Goal: Transaction & Acquisition: Purchase product/service

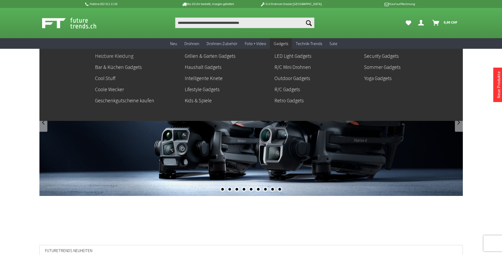
click at [116, 58] on link "Heizbare Kleidung" at bounding box center [137, 55] width 85 height 9
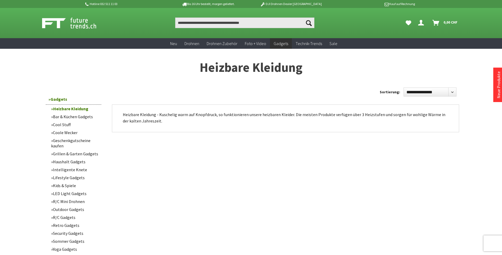
click at [65, 118] on link "Bar & Küchen Gadgets" at bounding box center [74, 116] width 53 height 8
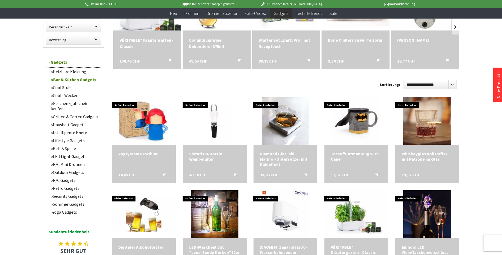
scroll to position [132, 0]
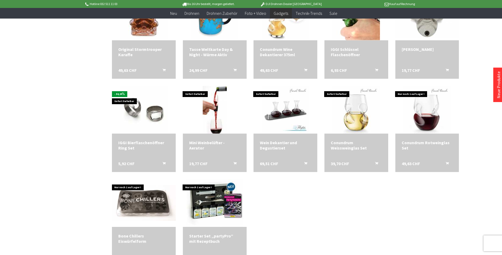
scroll to position [688, 0]
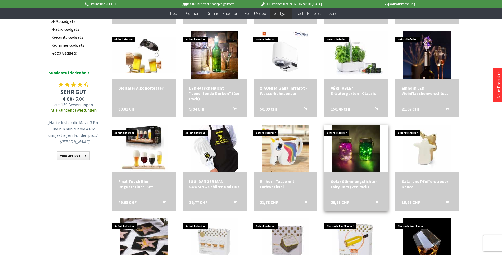
scroll to position [132, 0]
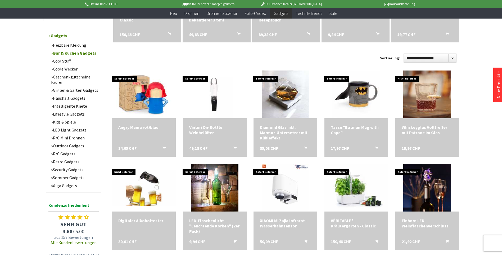
click at [62, 58] on link "Cool Stuff" at bounding box center [74, 61] width 53 height 8
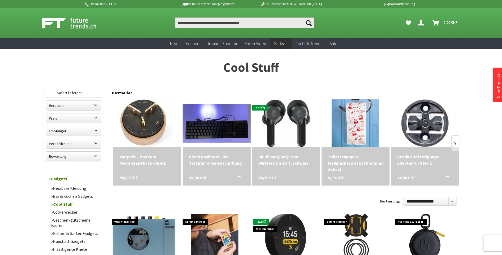
scroll to position [132, 0]
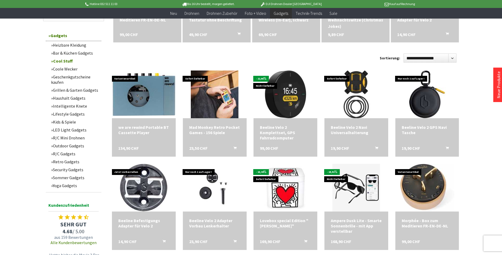
click at [62, 71] on link "Coole Wecker" at bounding box center [74, 69] width 53 height 8
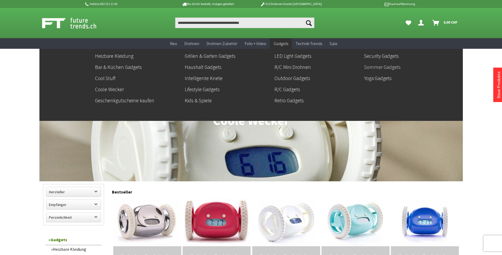
click at [384, 66] on link "Sommer Gadgets" at bounding box center [406, 66] width 85 height 9
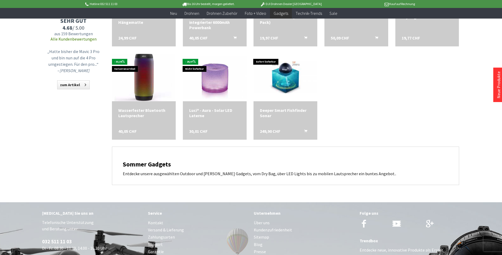
scroll to position [529, 0]
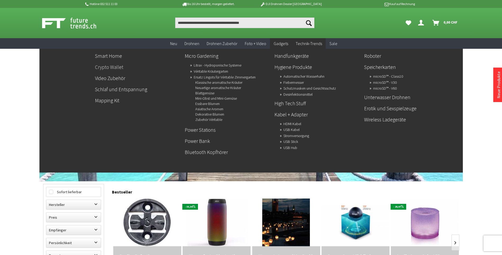
click at [103, 63] on link "Crypto Wallet" at bounding box center [137, 66] width 85 height 9
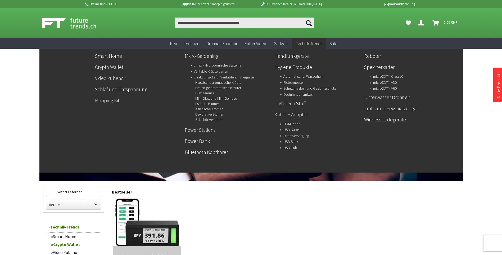
click at [114, 81] on link "Video Zubehör" at bounding box center [137, 78] width 85 height 9
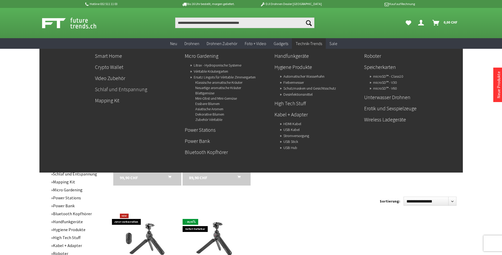
click at [111, 89] on link "Schlaf und Entspannung" at bounding box center [137, 89] width 85 height 9
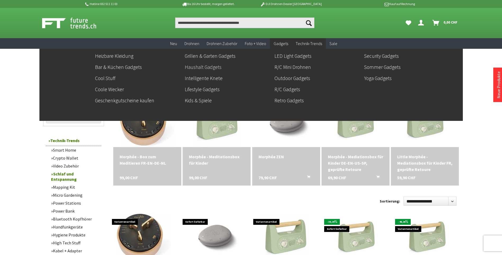
click at [199, 66] on link "Haushalt Gadgets" at bounding box center [227, 66] width 85 height 9
click at [202, 66] on link "Haushalt Gadgets" at bounding box center [227, 66] width 85 height 9
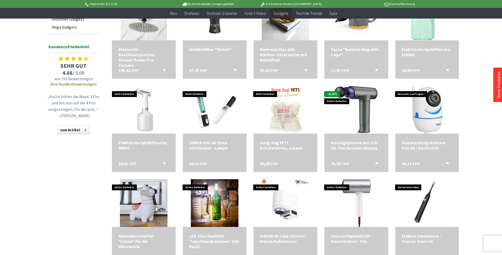
scroll to position [318, 0]
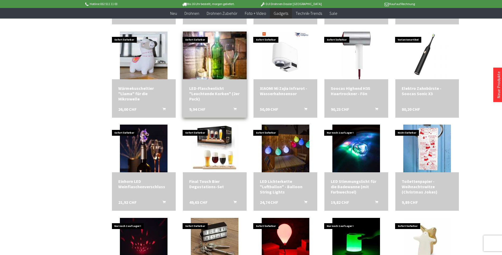
scroll to position [529, 0]
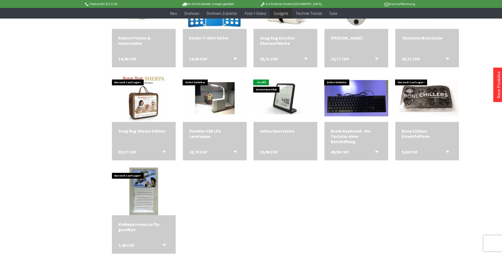
scroll to position [529, 0]
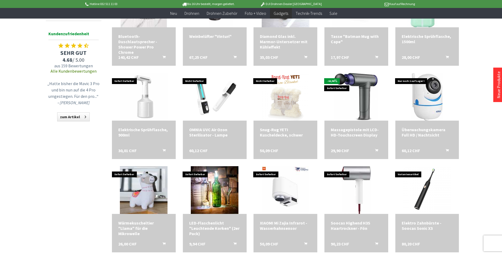
scroll to position [132, 0]
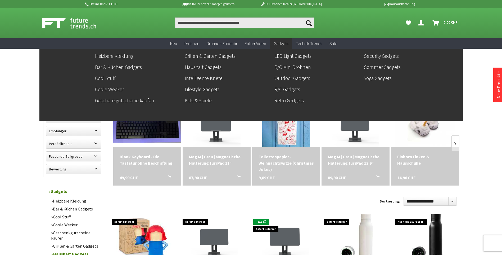
click at [197, 101] on link "Kids & Spiele" at bounding box center [227, 100] width 85 height 9
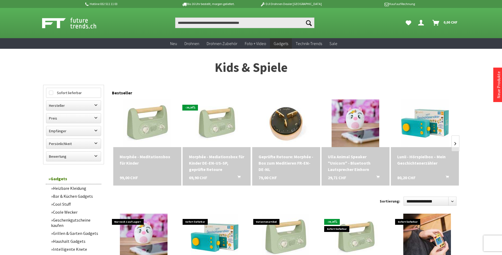
click at [193, 17] on div "Suchen Suchen Dein Konto Menü schließen Dein Konto Anmelden oder registrieren Ü…" at bounding box center [250, 23] width 423 height 30
click at [193, 22] on input "Produkt, Marke, Kategorie, EAN, Artikelnummer…" at bounding box center [244, 22] width 139 height 11
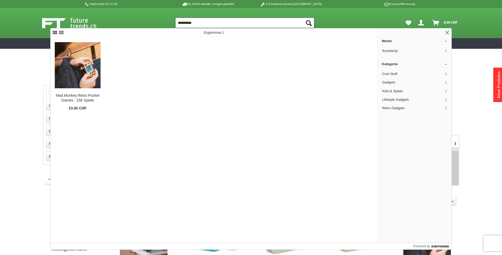
type input "**********"
click at [303, 17] on button "Suchen" at bounding box center [308, 22] width 11 height 11
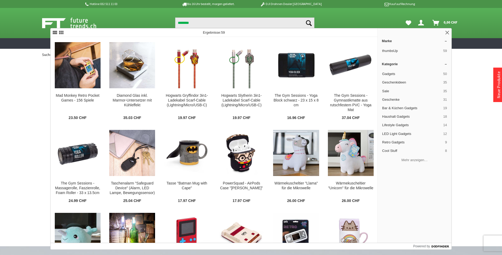
type input "********"
click at [303, 17] on button "Suchen" at bounding box center [308, 22] width 11 height 11
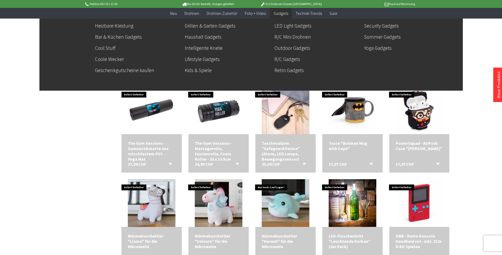
scroll to position [37, 0]
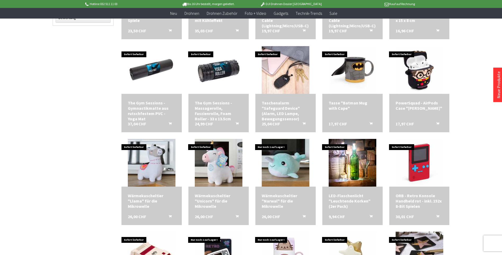
scroll to position [185, 0]
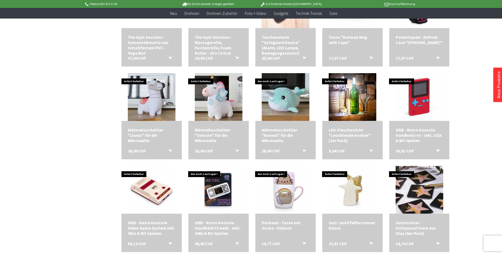
scroll to position [265, 0]
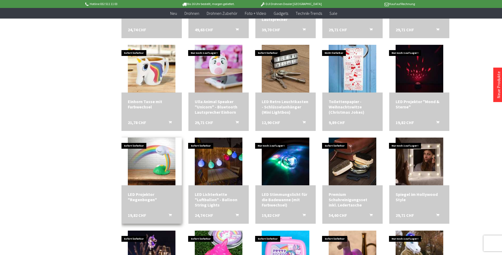
scroll to position [688, 0]
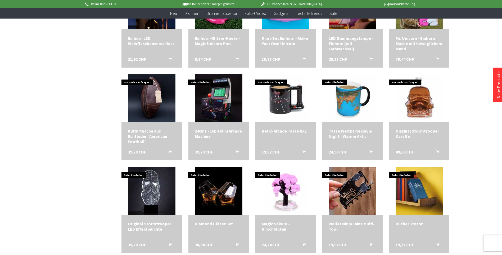
scroll to position [847, 0]
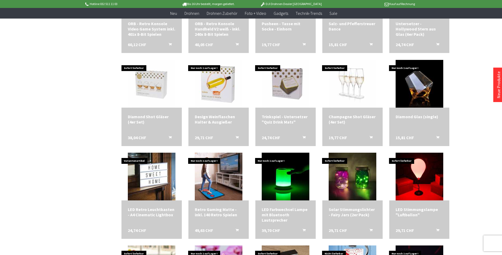
scroll to position [106, 0]
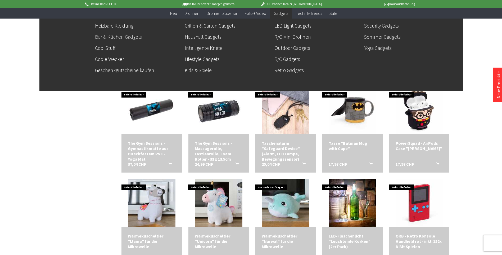
click at [119, 36] on link "Bar & Küchen Gadgets" at bounding box center [137, 36] width 85 height 9
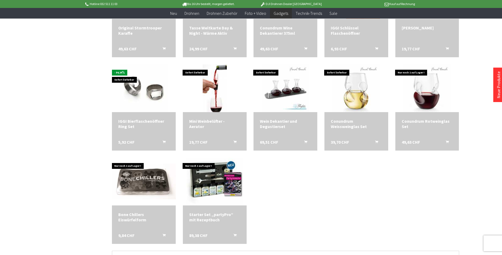
scroll to position [794, 0]
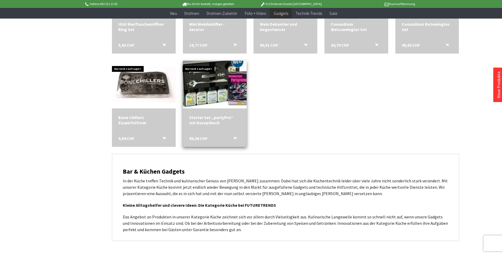
click at [206, 92] on img at bounding box center [215, 84] width 80 height 67
